Goal: Use online tool/utility: Utilize a website feature to perform a specific function

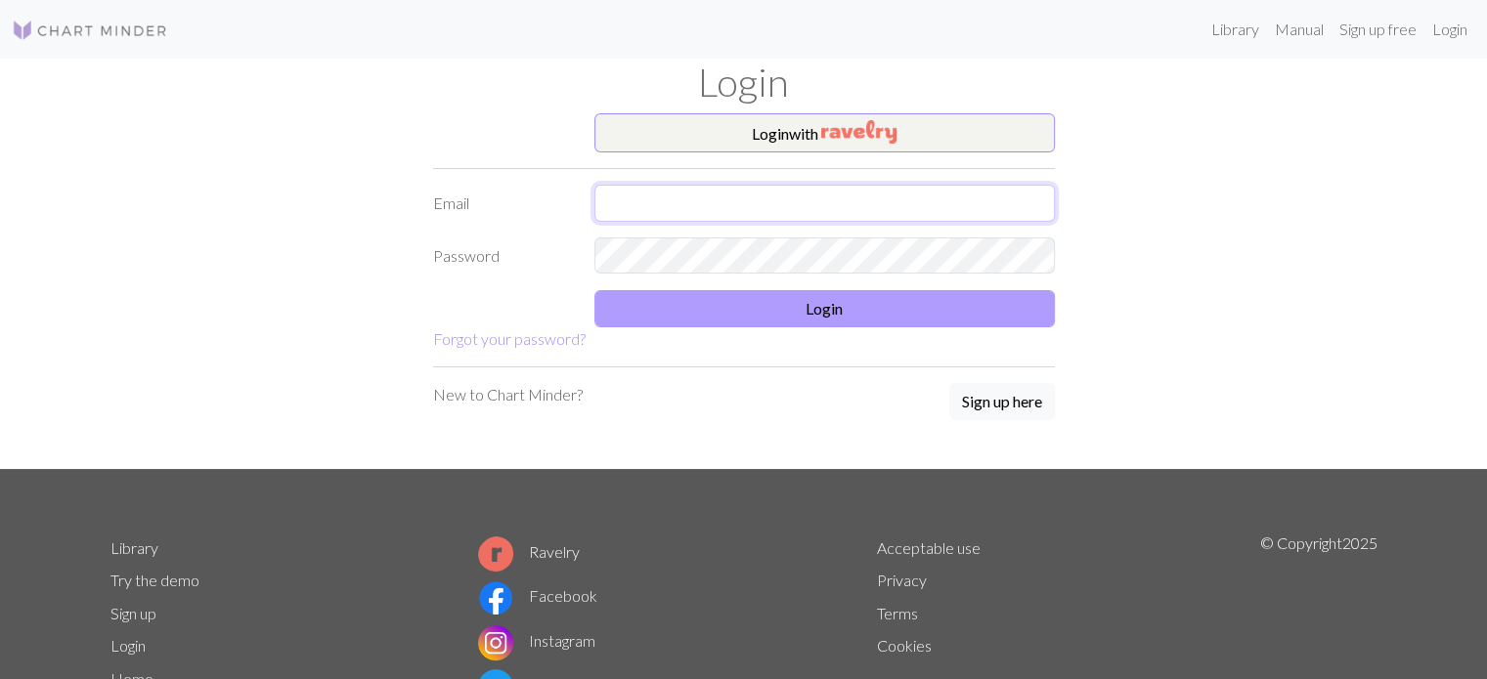
type input "carlaescribano014@gmail.com"
click at [487, 306] on button "Login" at bounding box center [824, 308] width 460 height 37
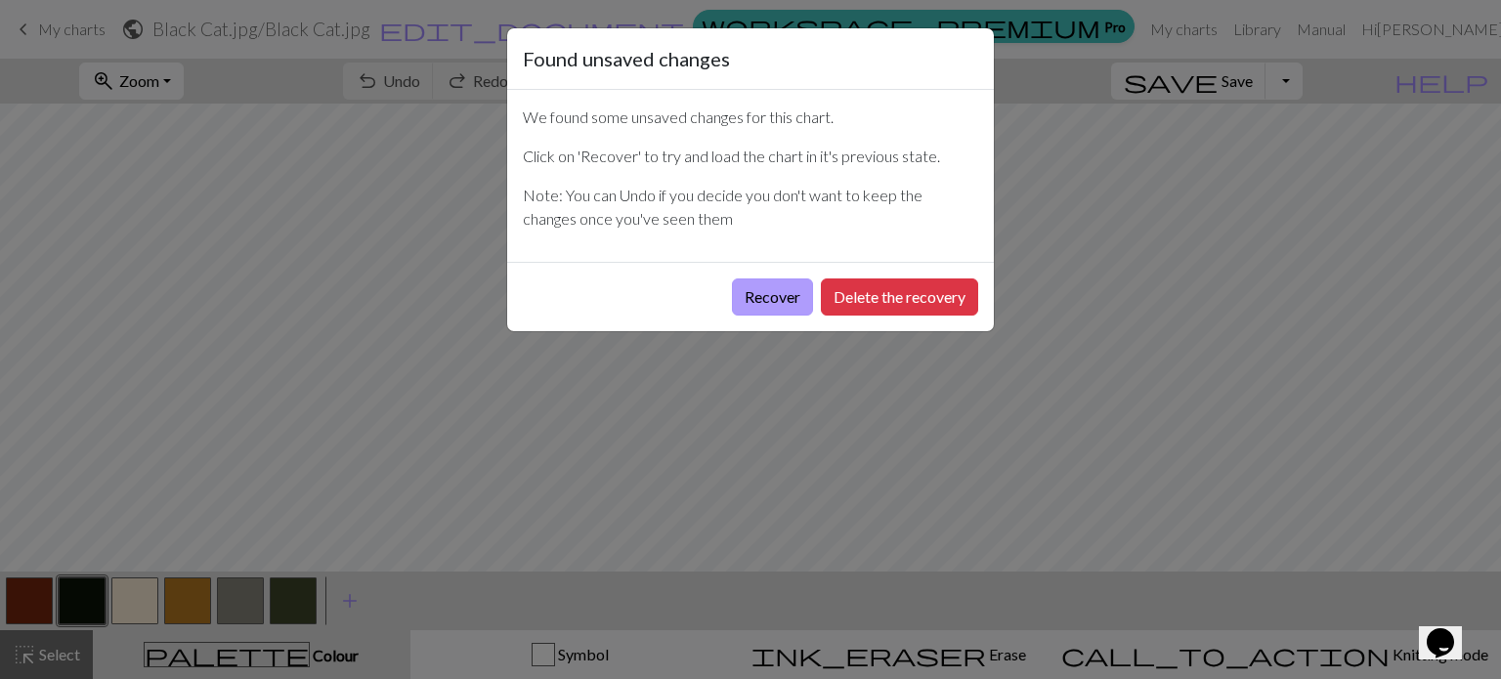
click at [487, 289] on button "Recover" at bounding box center [772, 297] width 81 height 37
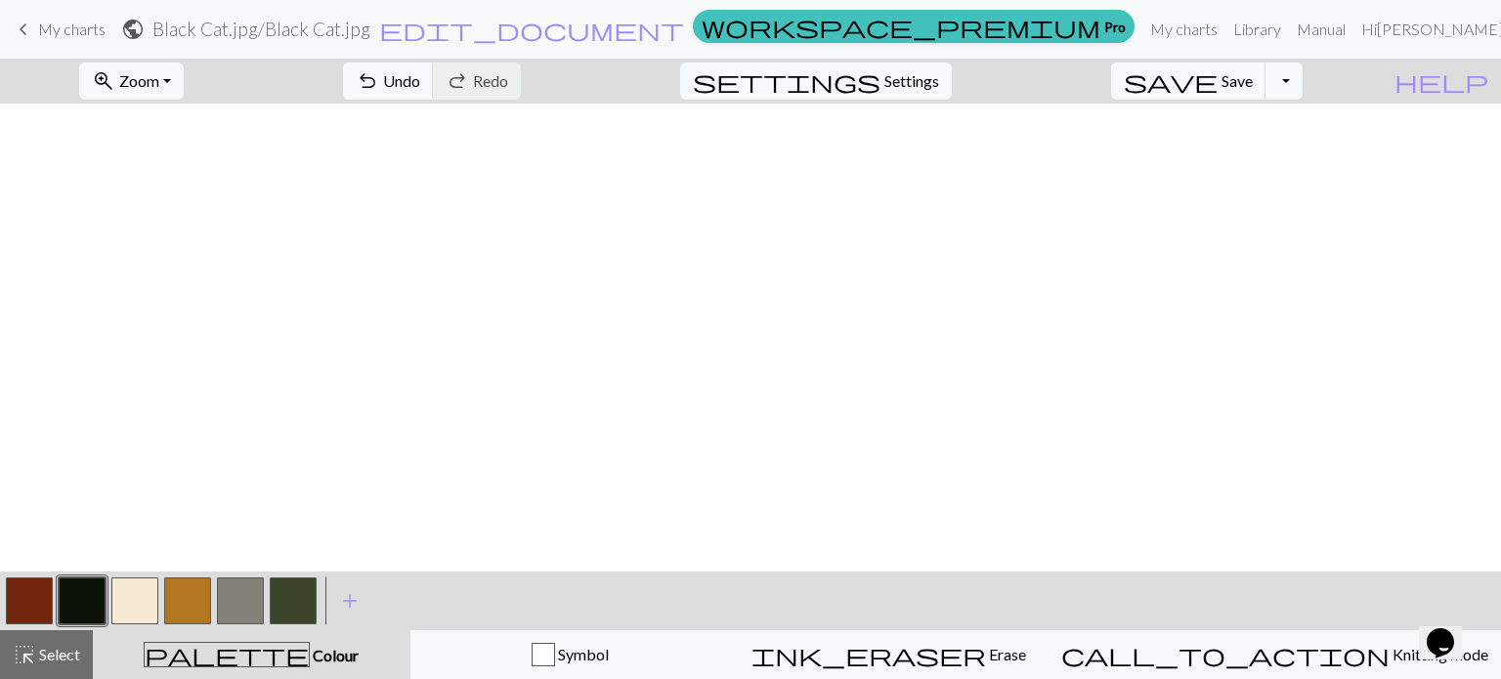
scroll to position [489, 0]
click at [159, 78] on span "Zoom" at bounding box center [139, 80] width 40 height 19
click at [207, 335] on button "200%" at bounding box center [158, 328] width 154 height 31
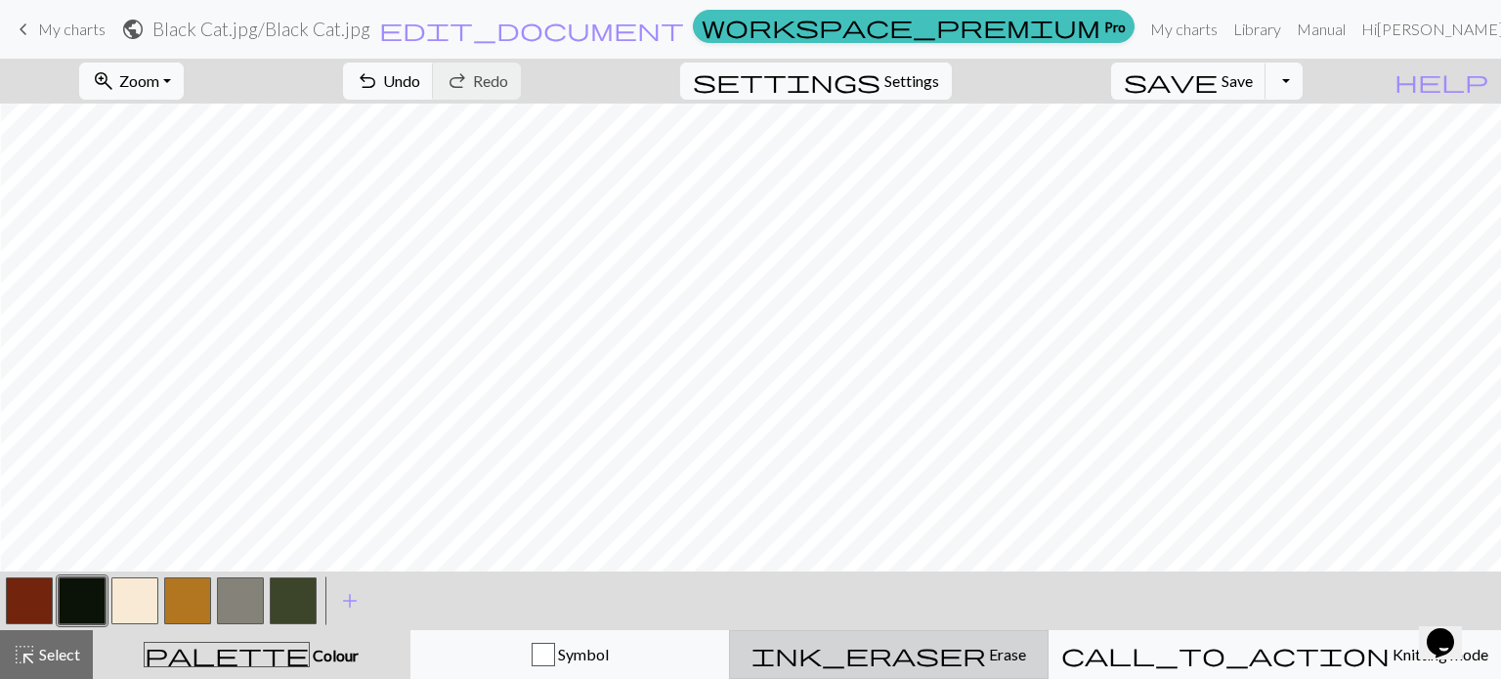
click at [487, 523] on button "ink_eraser Erase Erase" at bounding box center [889, 654] width 320 height 49
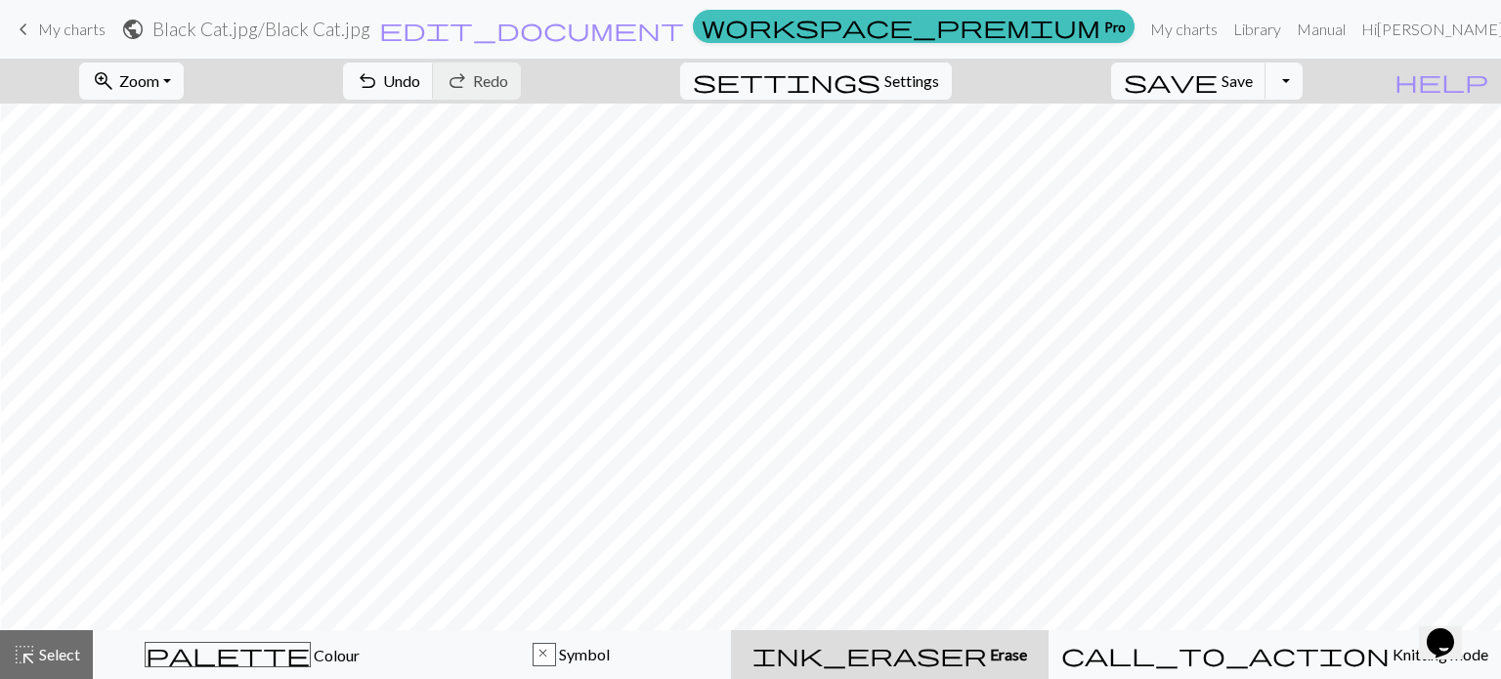
click at [487, 523] on span "Erase" at bounding box center [1007, 654] width 40 height 19
click at [379, 92] on span "undo" at bounding box center [367, 80] width 23 height 27
click at [379, 71] on span "undo" at bounding box center [367, 80] width 23 height 27
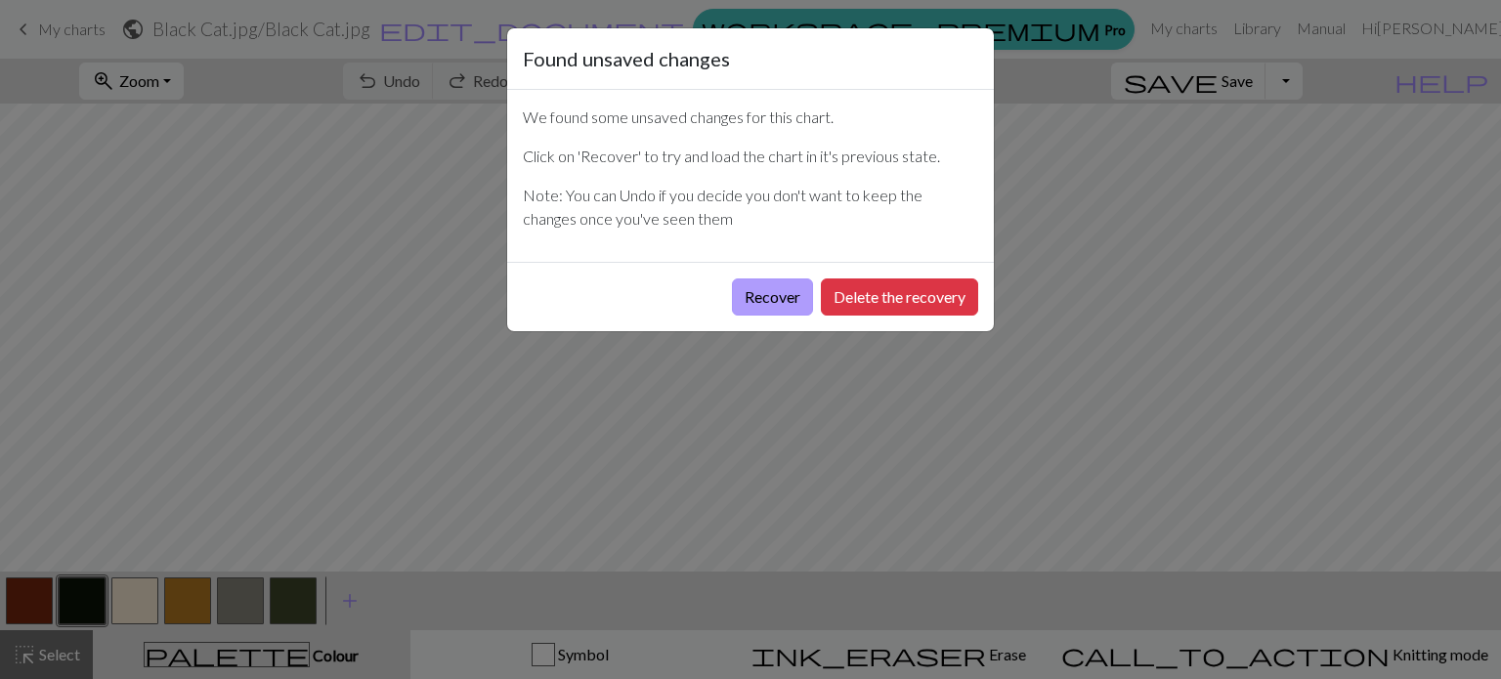
click at [772, 297] on button "Recover" at bounding box center [772, 297] width 81 height 37
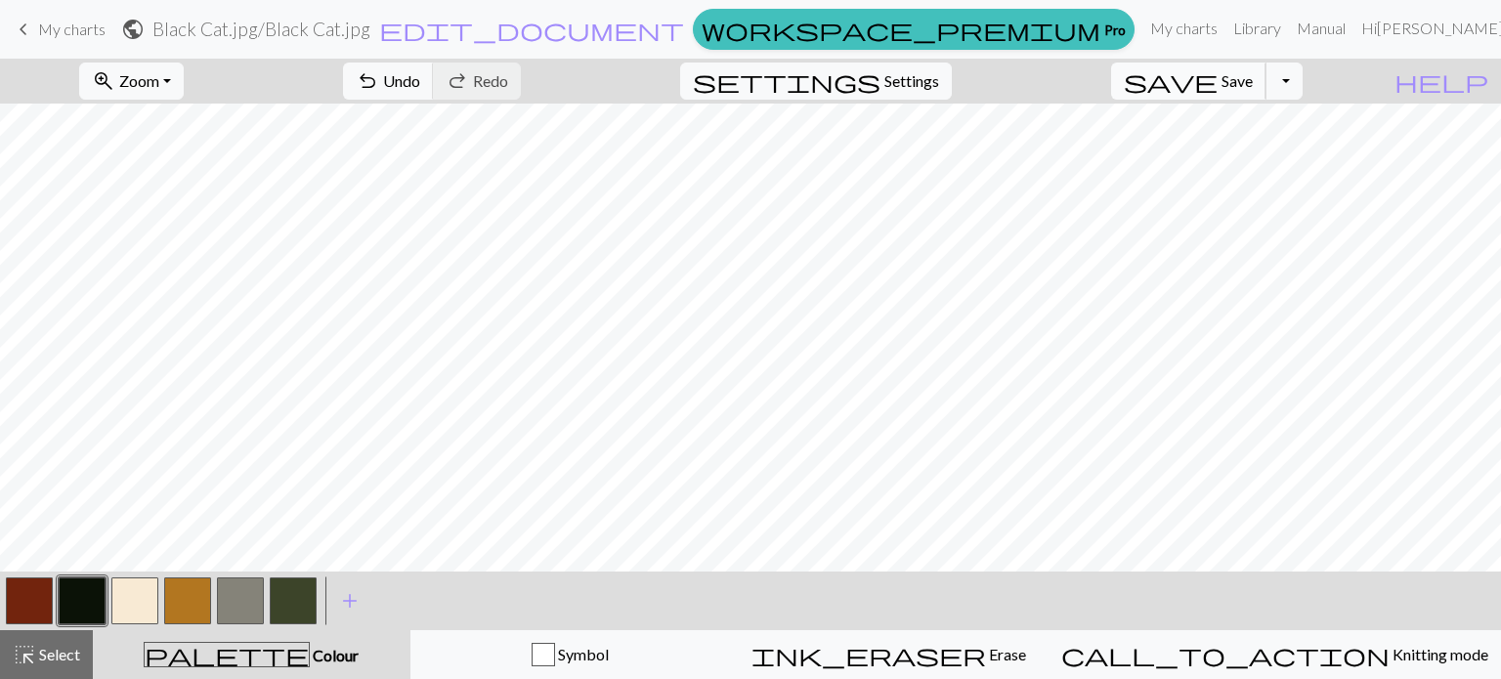
click at [1218, 79] on span "save" at bounding box center [1171, 80] width 94 height 27
